Goal: Navigation & Orientation: Find specific page/section

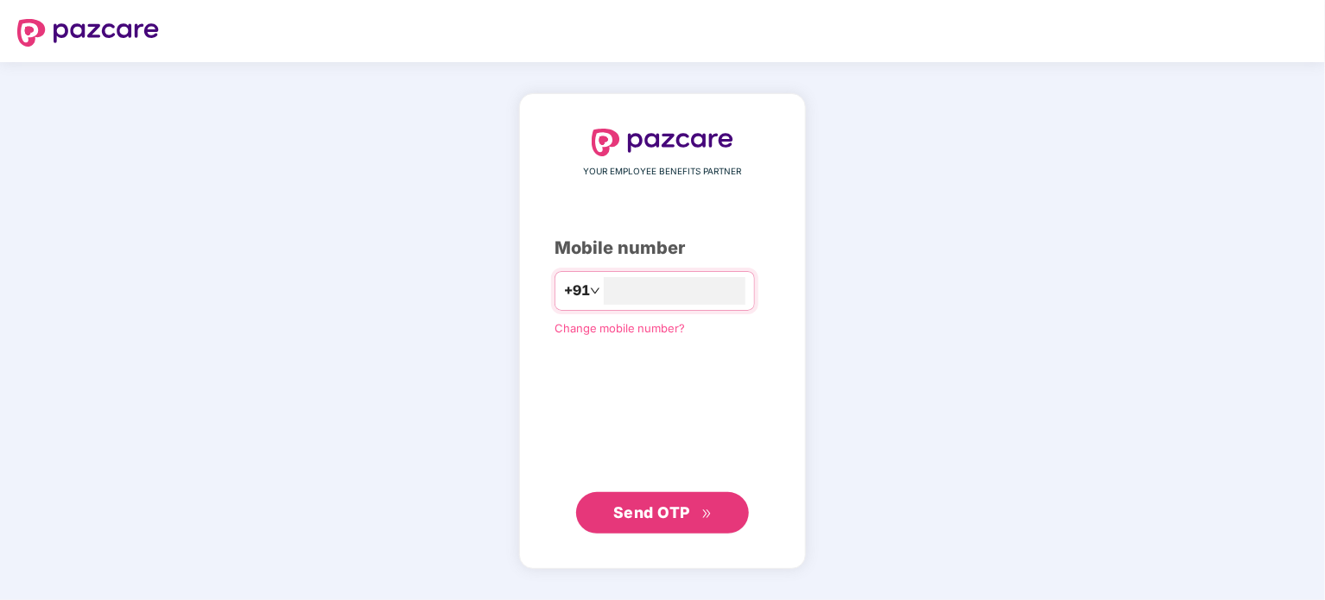
type input "**********"
click at [652, 504] on span "Send OTP" at bounding box center [651, 513] width 77 height 18
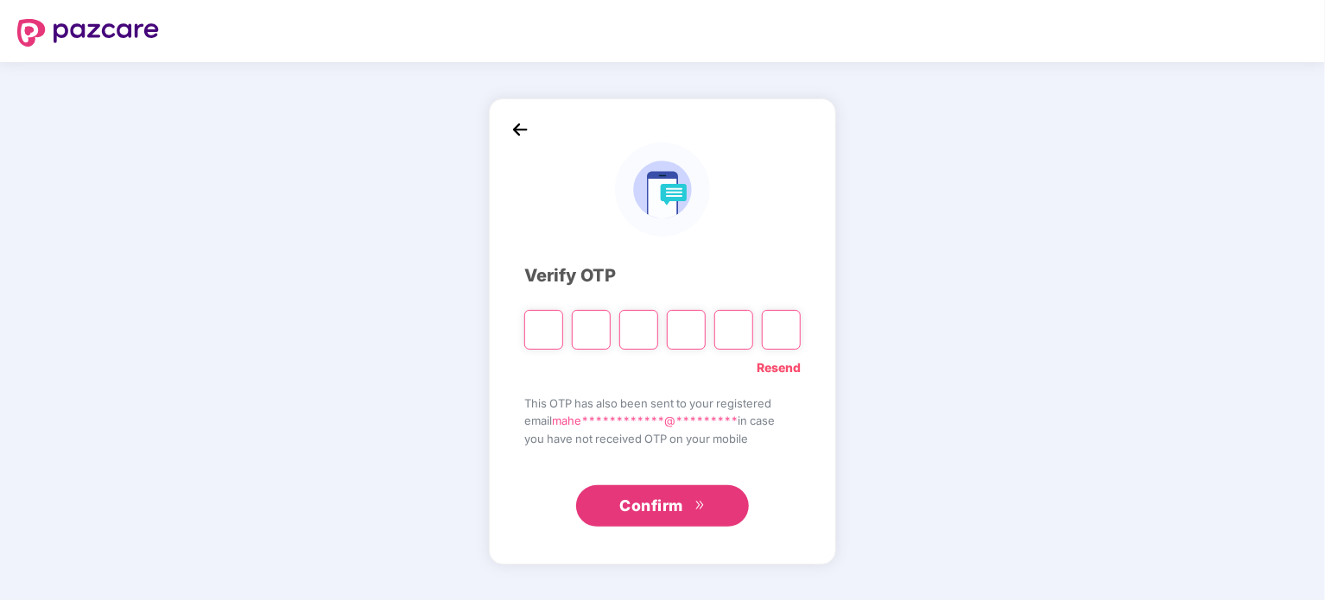
type input "*"
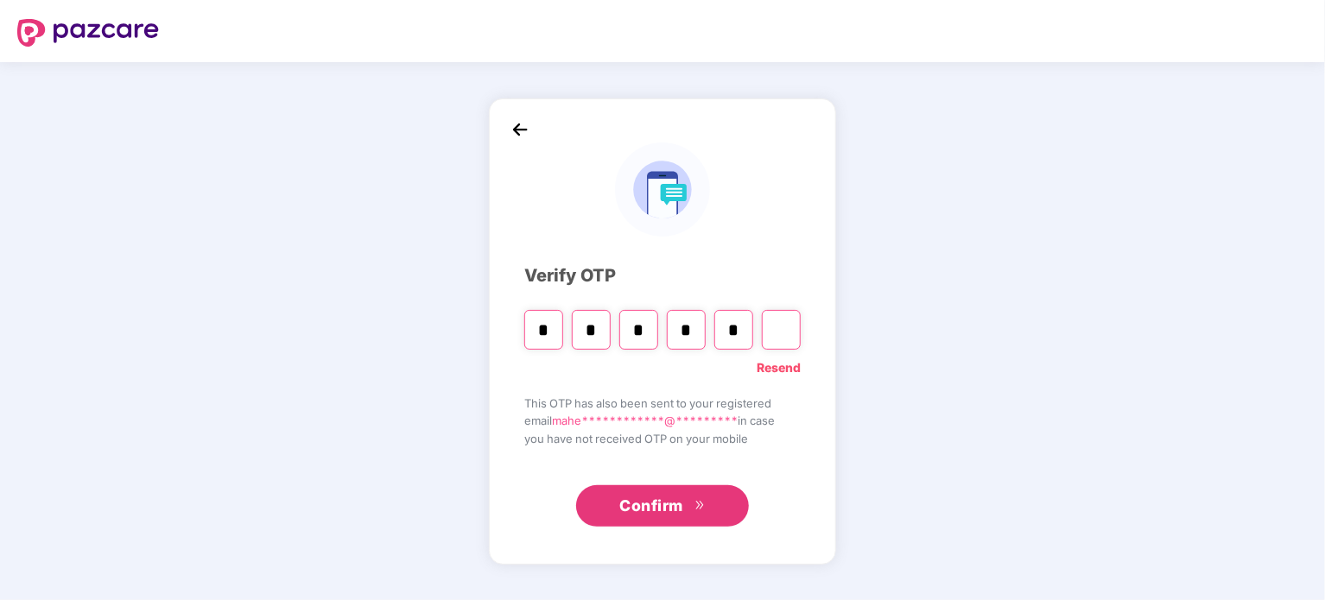
type input "*"
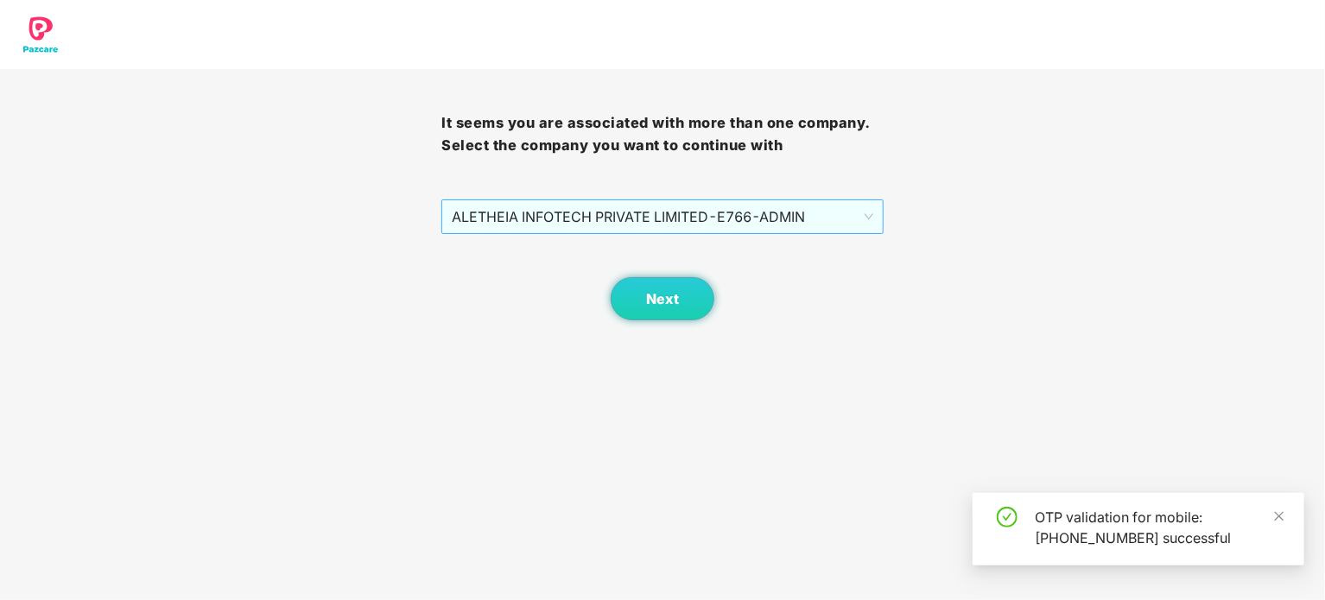
click at [659, 226] on span "ALETHEIA INFOTECH PRIVATE LIMITED - E766 - ADMIN" at bounding box center [662, 216] width 421 height 33
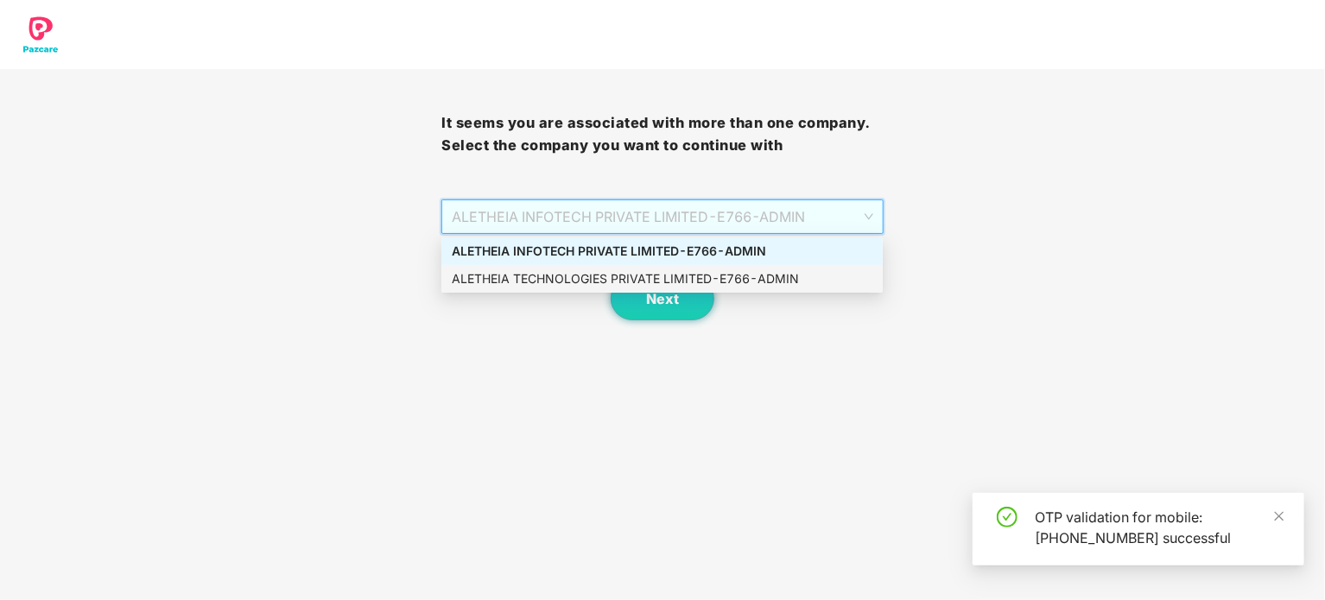
click at [648, 281] on div "ALETHEIA TECHNOLOGIES PRIVATE LIMITED - E766 - ADMIN" at bounding box center [662, 278] width 421 height 19
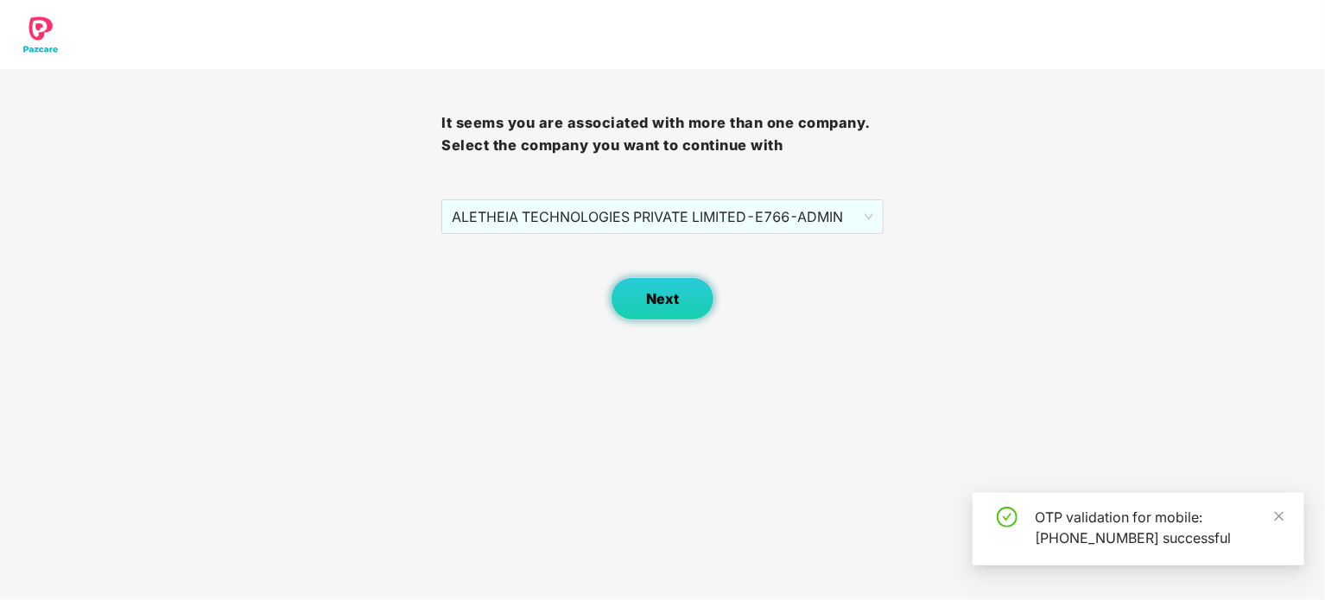
click at [669, 299] on span "Next" at bounding box center [662, 299] width 33 height 16
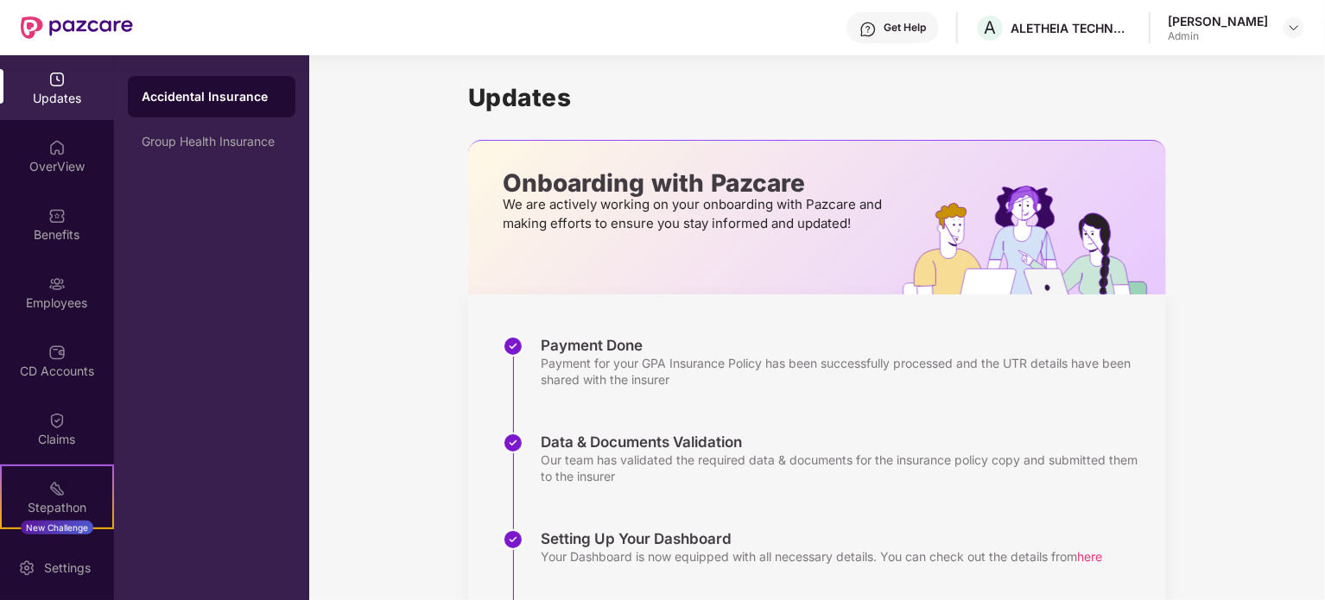
click at [54, 101] on div "Updates" at bounding box center [57, 98] width 114 height 17
click at [59, 176] on div "OverView" at bounding box center [57, 156] width 114 height 65
